Goal: Transaction & Acquisition: Book appointment/travel/reservation

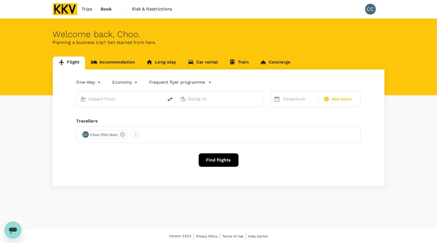
click at [116, 62] on link "Accommodation" at bounding box center [112, 63] width 55 height 13
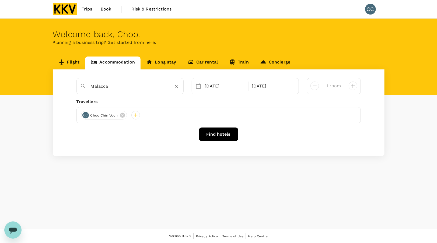
click at [132, 90] on input "Malacca" at bounding box center [128, 86] width 74 height 8
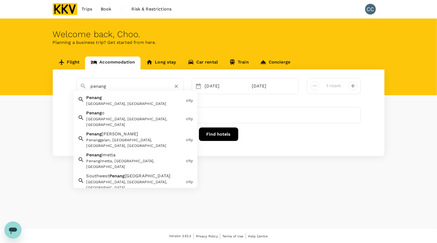
click at [159, 100] on div "Penang Penang, Malaysia" at bounding box center [134, 99] width 100 height 14
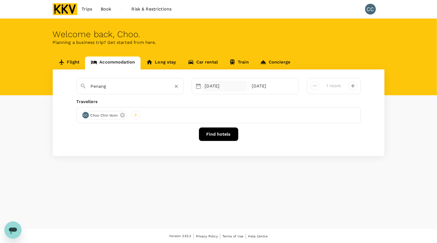
type input "Penang"
click at [216, 85] on div "10 Sep" at bounding box center [225, 86] width 45 height 11
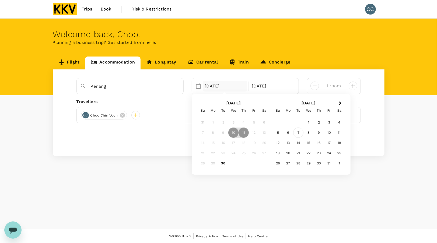
click at [299, 132] on div "7" at bounding box center [298, 133] width 10 height 10
click at [243, 135] on div "9" at bounding box center [244, 133] width 10 height 10
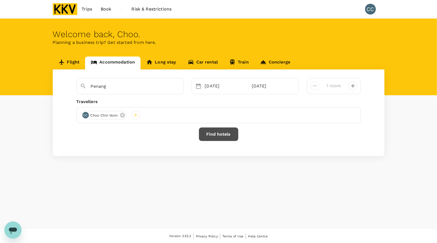
click at [221, 139] on button "Find hotels" at bounding box center [218, 134] width 39 height 13
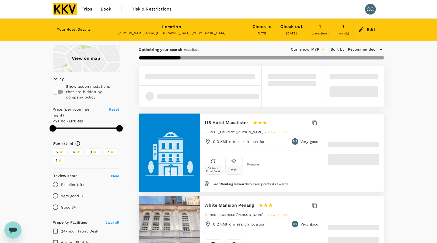
type input "492.74"
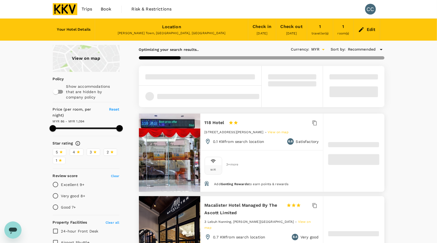
type input "85.74"
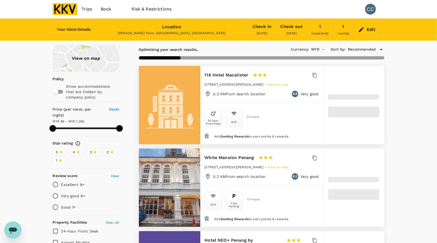
type input "1356.77"
type input "70.77"
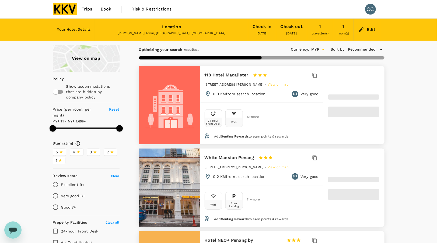
type input "1655.39"
type input "60.39"
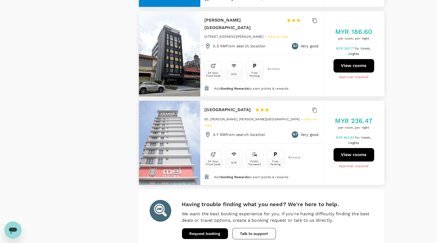
scroll to position [1538, 0]
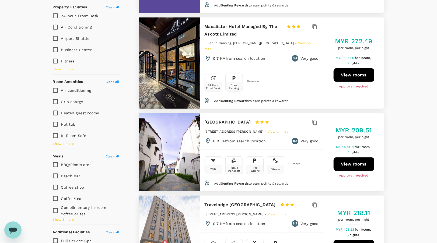
scroll to position [162, 0]
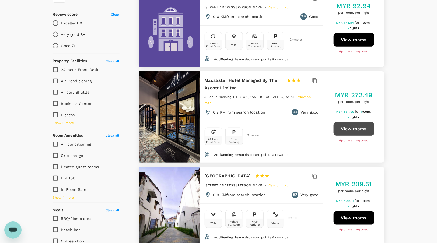
click at [350, 122] on button "View rooms" at bounding box center [354, 128] width 41 height 13
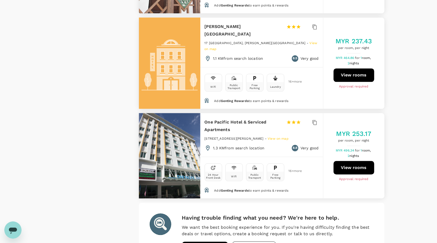
scroll to position [1585, 0]
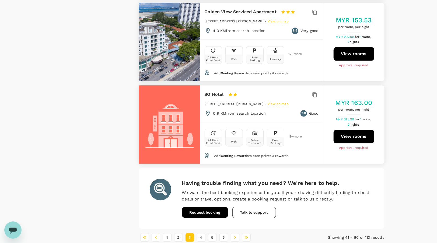
scroll to position [1564, 0]
click at [203, 233] on button "4" at bounding box center [201, 237] width 9 height 9
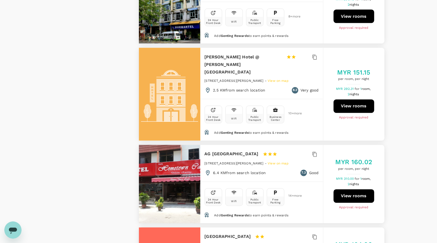
scroll to position [1571, 0]
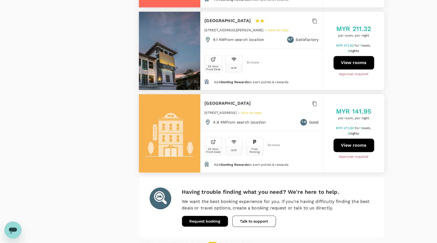
scroll to position [1607, 0]
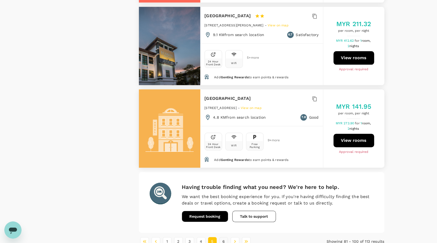
click at [224, 237] on button "6" at bounding box center [223, 241] width 9 height 9
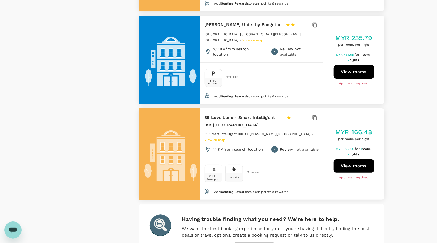
scroll to position [1011, 0]
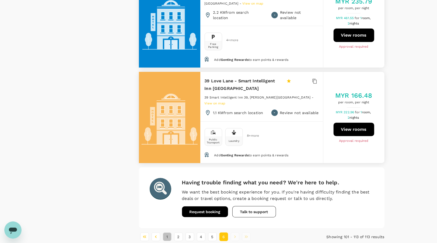
click at [167, 233] on button "1" at bounding box center [167, 237] width 9 height 9
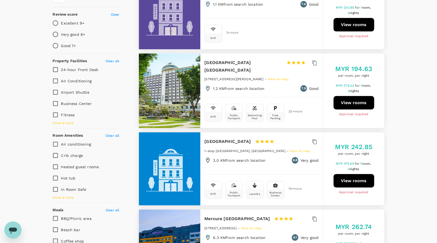
scroll to position [0, 0]
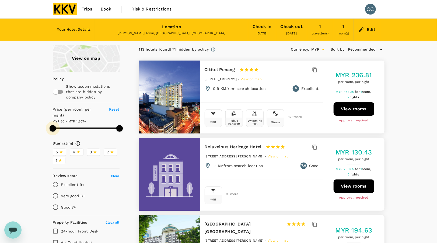
type input "1656.39"
type input "62.39"
type input "1656.39"
type input "152.39"
type input "1656.39"
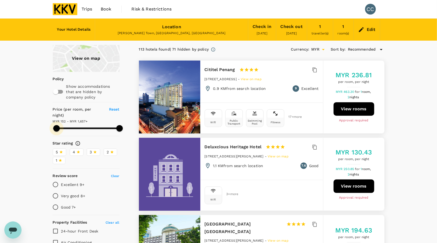
type input "229.39"
type input "1656.39"
type input "306.39"
type input "1656.39"
type input "326.39"
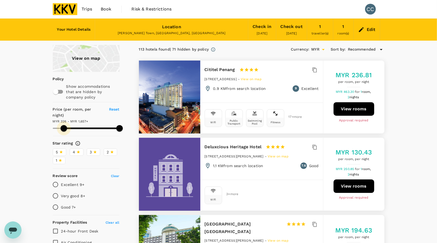
type input "1656.39"
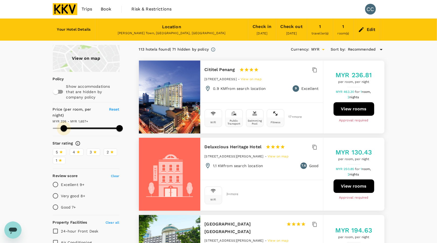
type input "326.39"
type input "1656.39"
type input "319.39"
type input "1656.39"
type input "216.39"
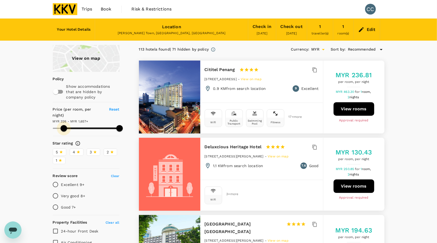
type input "1656.39"
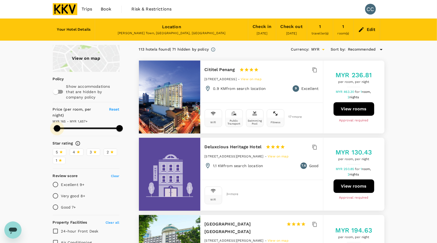
type input "165.39"
type input "1656.39"
type input "146.39"
type input "1656.39"
type input "120.39"
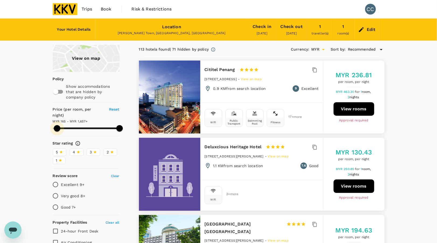
type input "1656.39"
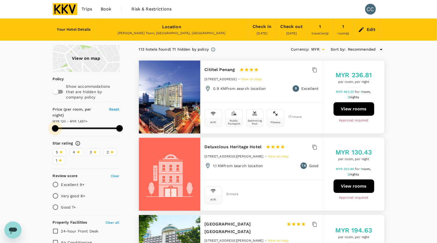
drag, startPoint x: 52, startPoint y: 122, endPoint x: 55, endPoint y: 123, distance: 2.8
click at [55, 125] on span at bounding box center [55, 128] width 6 height 6
type input "120.39"
type input "1656.39"
type input "120.39"
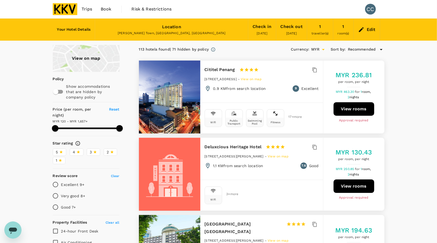
type input "1656.39"
type input "120.39"
type input "1656.39"
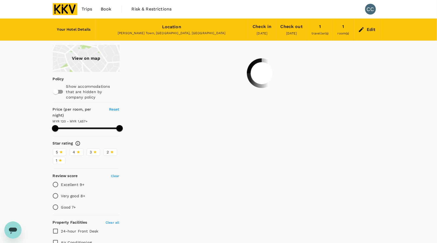
type input "120.39"
type input "1656.39"
type input "120.39"
type input "1656.39"
type input "120.39"
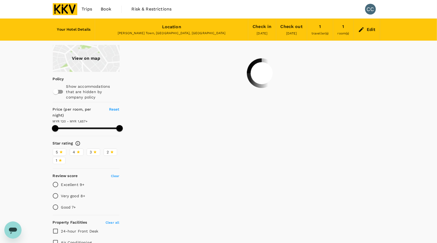
type input "1656.39"
type input "120.39"
type input "1639.39"
type input "120.39"
type input "1619.39"
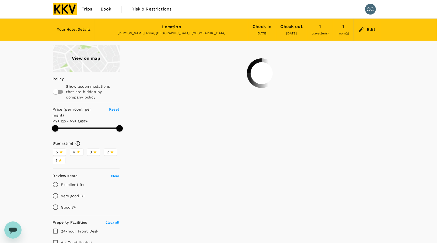
type input "120.39"
type input "1568.39"
type input "120.39"
type input "1484.39"
type input "120.39"
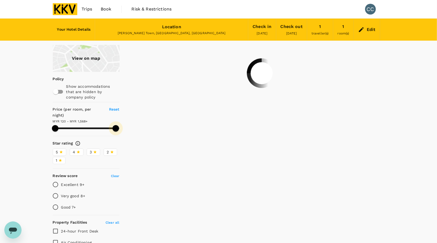
type input "1433.39"
type input "120.39"
type input "1401.39"
type input "120.39"
type input "1362.39"
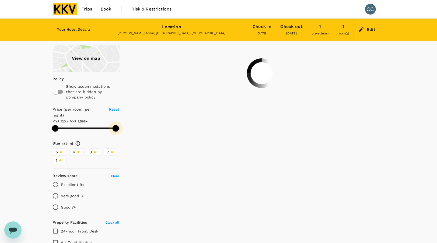
type input "120.39"
type input "1253.39"
type input "120.39"
type input "1208.39"
type input "120.39"
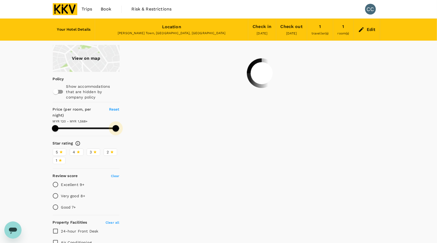
type input "1156.39"
type input "120.39"
type input "1137.39"
type input "120.39"
type input "1137.39"
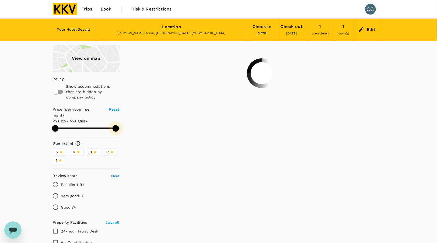
type input "120.39"
type input "1079.39"
type input "120.39"
type input "1040.39"
type input "120.39"
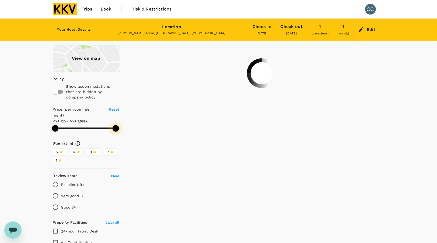
type input "976.39"
type input "120.39"
type input "931.39"
type input "120.39"
type input "873.39"
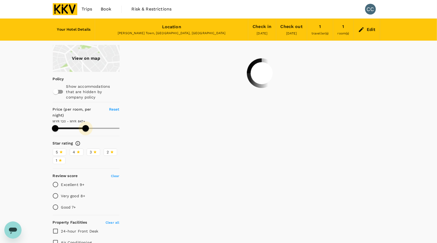
type input "120.39"
type input "847.39"
type input "120.39"
type input "808.39"
type input "120.39"
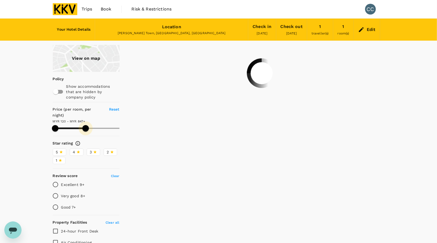
type input "808.39"
type input "120.39"
type input "763.39"
type input "120.39"
type input "763.39"
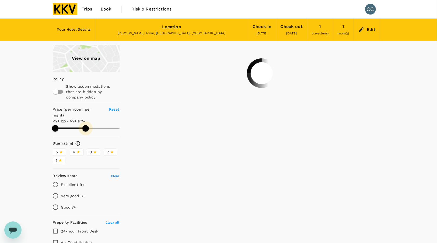
type input "120.39"
type input "725.39"
type input "120.39"
type input "712.39"
type input "120.39"
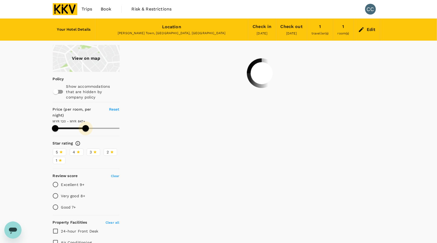
type input "680.39"
type input "120.39"
type input "680.39"
type input "120.39"
type input "641.39"
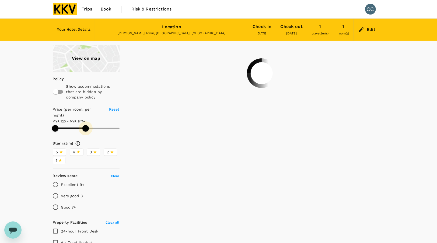
type input "120.39"
type input "622.39"
type input "120.39"
type input "602.39"
type input "120.39"
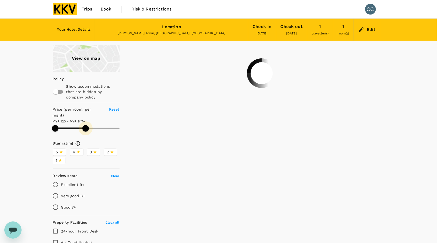
type input "590.39"
type input "120.39"
type input "577.39"
type input "120.39"
type input "577.39"
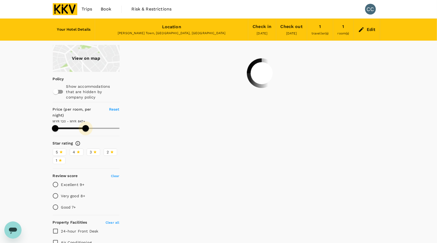
type input "120.39"
type input "570.39"
type input "120.39"
type input "570.39"
type input "120.39"
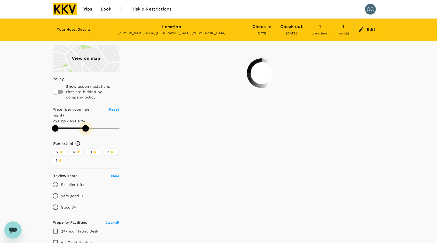
type input "564.39"
type input "120.39"
type input "564.39"
type input "120.39"
type input "557.39"
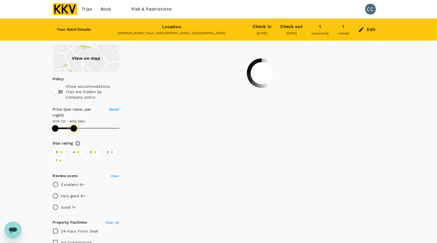
type input "120.39"
type input "545.39"
type input "120.39"
type input "532.39"
type input "120.39"
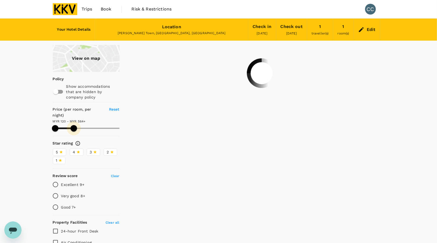
type input "519.39"
type input "120.39"
type input "512.39"
type input "120.39"
type input "506.39"
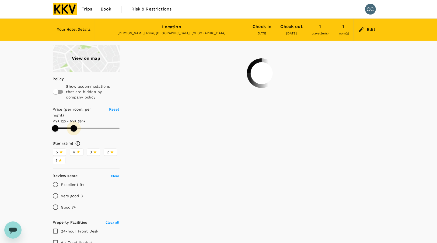
type input "120.39"
type input "506.39"
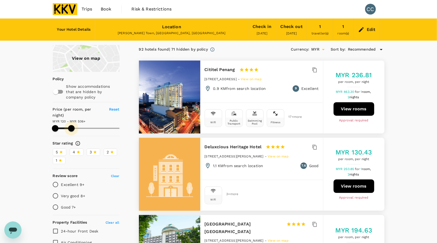
type input "120.39"
type input "506.39"
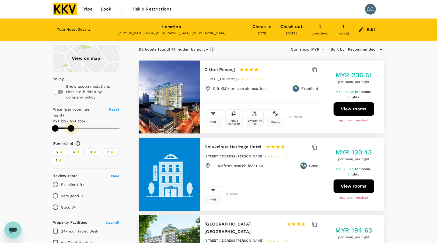
type input "120.39"
type input "500.39"
type input "120.39"
type input "454.39"
type input "120.39"
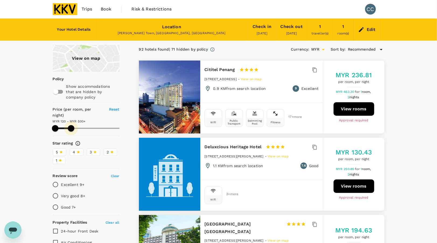
type input "435.39"
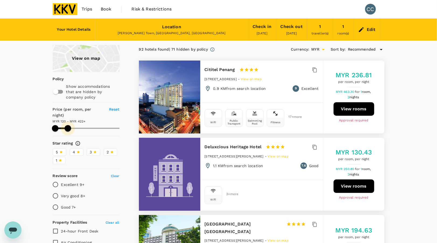
type input "120.39"
type input "422.39"
type input "120.39"
type input "416.39"
type input "120.39"
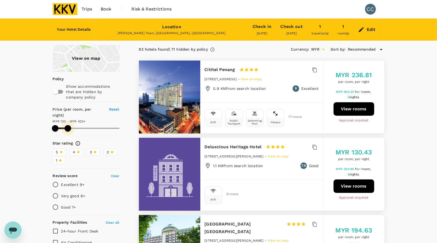
type input "409.39"
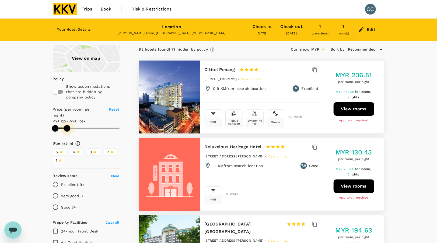
type input "120.39"
type input "403.39"
type input "120.39"
type input "397.39"
type input "120.39"
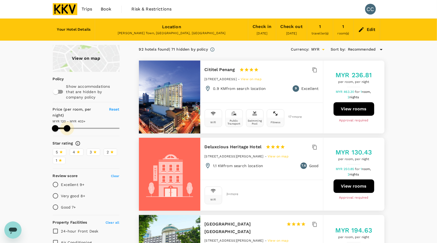
type input "384.39"
type input "120.39"
type input "384.39"
type input "120.39"
type input "377.39"
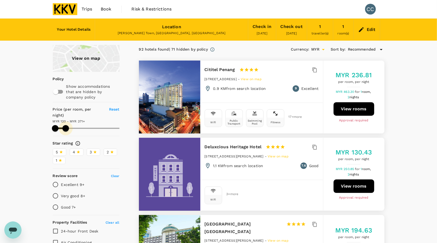
type input "120.39"
type input "371.39"
type input "120.39"
type input "371.39"
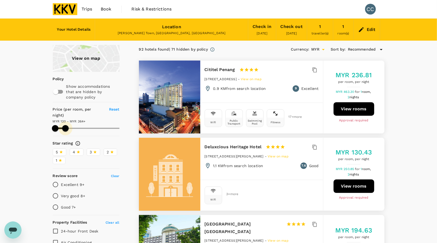
type input "120.39"
type input "364.39"
type input "120.39"
type input "345.39"
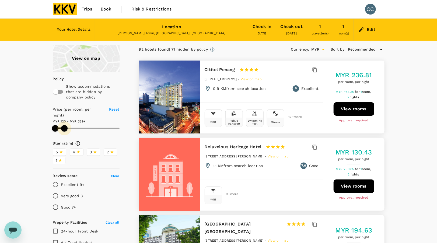
type input "120.39"
type input "339.39"
type input "120.39"
type input "332.39"
drag, startPoint x: 120, startPoint y: 122, endPoint x: 64, endPoint y: 120, distance: 55.5
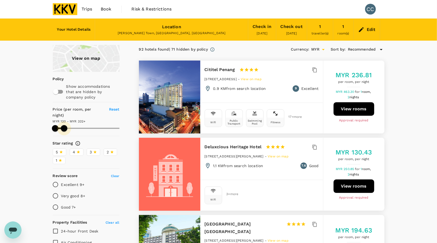
click at [64, 125] on span at bounding box center [64, 128] width 6 height 6
type input "120.39"
type input "332.39"
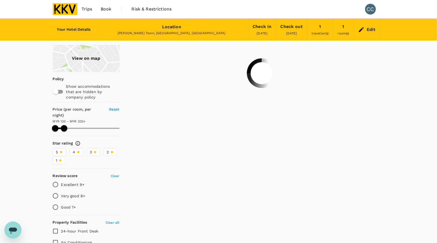
type input "120.39"
type input "332.39"
type input "120.39"
type input "332.39"
type input "120.39"
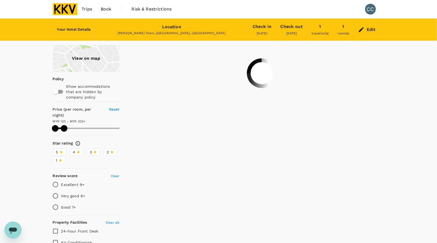
type input "332.39"
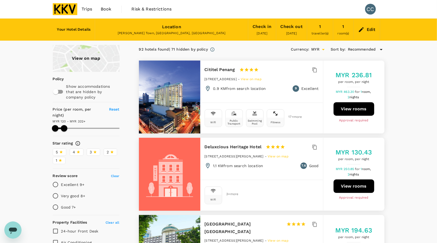
click at [106, 7] on span "Book" at bounding box center [106, 9] width 11 height 6
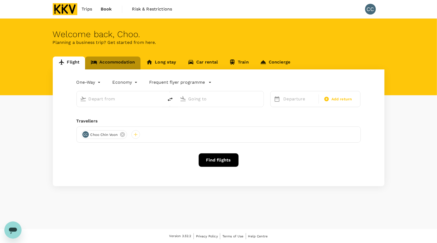
click at [115, 63] on link "Accommodation" at bounding box center [112, 63] width 55 height 13
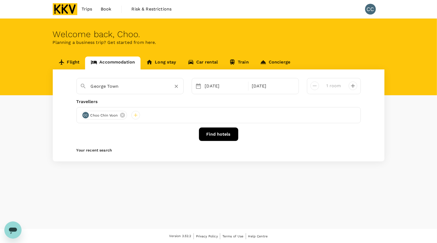
click at [120, 88] on input "George Town" at bounding box center [128, 86] width 74 height 8
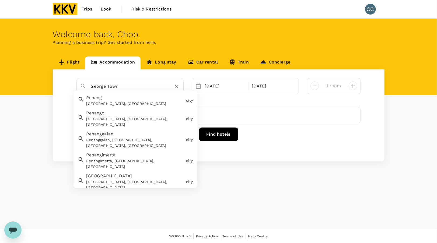
click at [105, 100] on div "Penang Penang, Malaysia" at bounding box center [134, 99] width 100 height 14
type input "Penang"
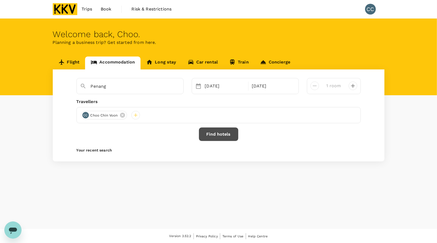
click at [220, 135] on button "Find hotels" at bounding box center [218, 134] width 39 height 13
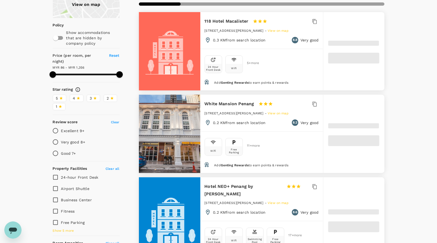
type input "1356.77"
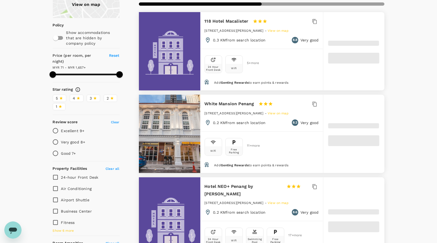
type input "70.77"
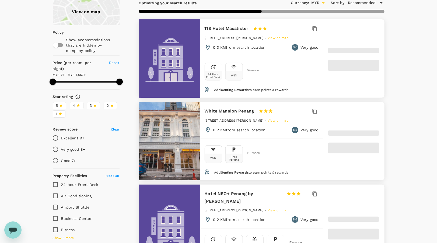
scroll to position [81, 0]
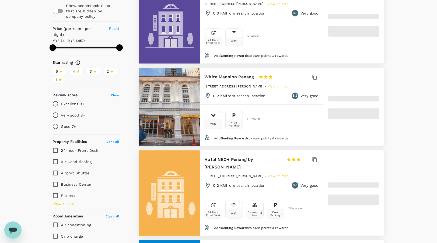
type input "1656.39"
type input "60.39"
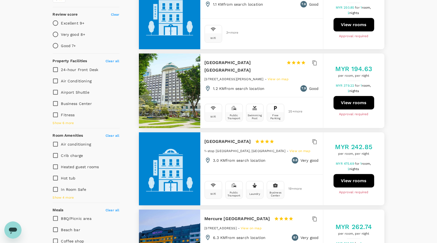
type input "1656.39"
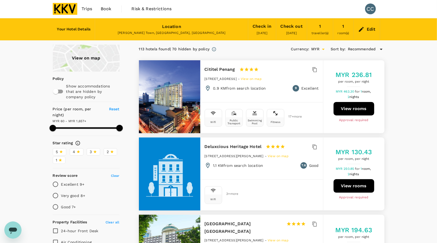
scroll to position [0, 0]
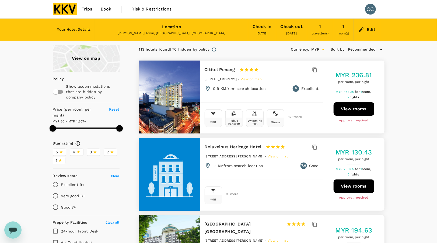
click at [79, 28] on h6 "Your Hotel Details" at bounding box center [74, 30] width 34 height 6
click at [323, 49] on icon "Open" at bounding box center [323, 49] width 3 height 1
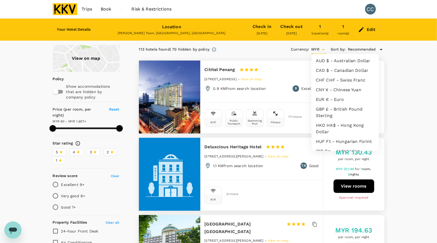
scroll to position [69, 0]
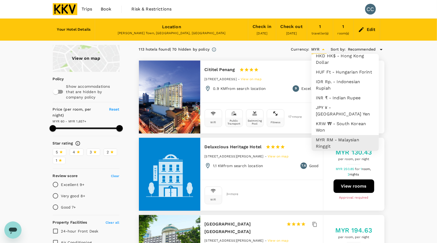
click at [323, 49] on icon "Close" at bounding box center [323, 49] width 3 height 1
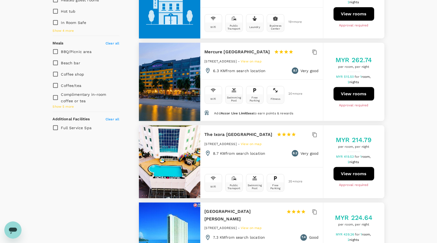
scroll to position [242, 0]
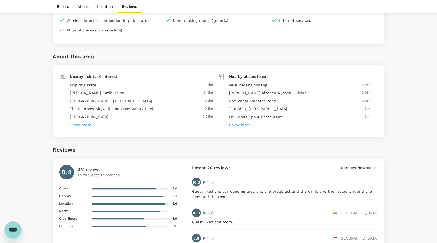
scroll to position [404, 0]
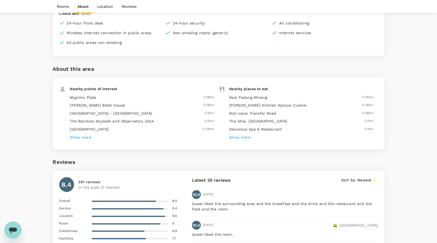
click at [87, 137] on h6 "Show more" at bounding box center [80, 138] width 21 height 6
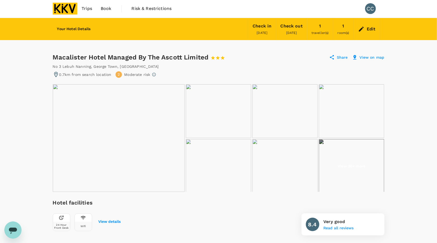
scroll to position [0, 0]
